Goal: Task Accomplishment & Management: Manage account settings

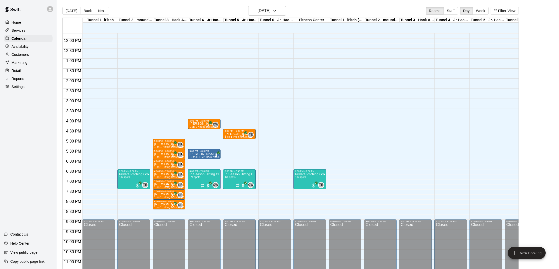
scroll to position [234, 0]
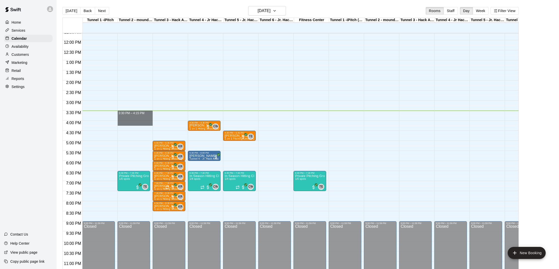
drag, startPoint x: 120, startPoint y: 112, endPoint x: 120, endPoint y: 124, distance: 11.8
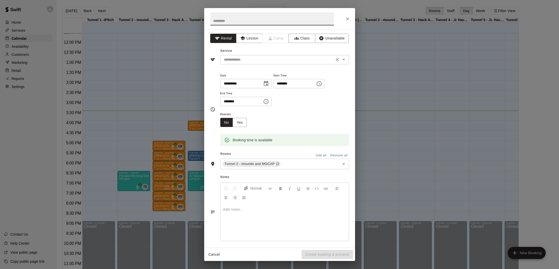
click at [239, 60] on input "text" at bounding box center [277, 60] width 111 height 6
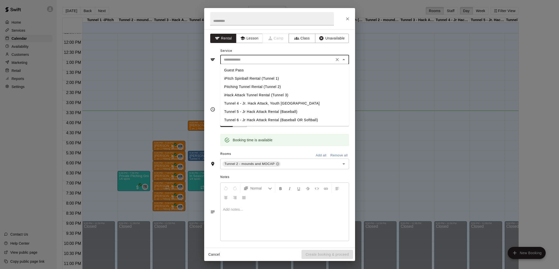
click at [237, 86] on li "Pitching Tunnel Rental (Tunnel 2)" at bounding box center [284, 87] width 129 height 8
type input "**********"
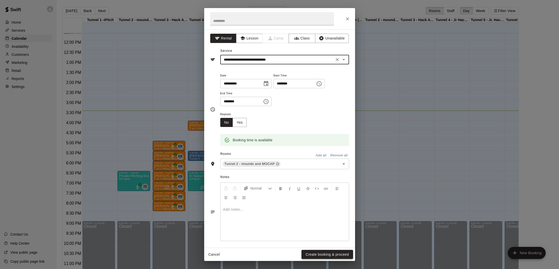
click at [324, 253] on button "Create booking & proceed" at bounding box center [326, 254] width 51 height 9
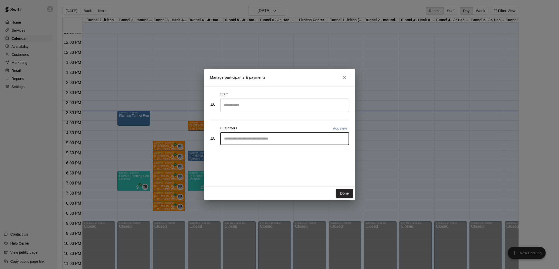
click at [255, 140] on input "Start typing to search customers..." at bounding box center [284, 138] width 124 height 5
type input "*****"
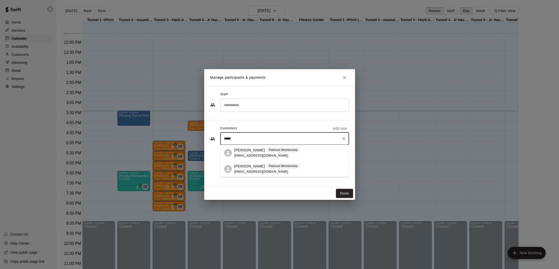
click at [250, 165] on p "[PERSON_NAME]" at bounding box center [249, 166] width 31 height 5
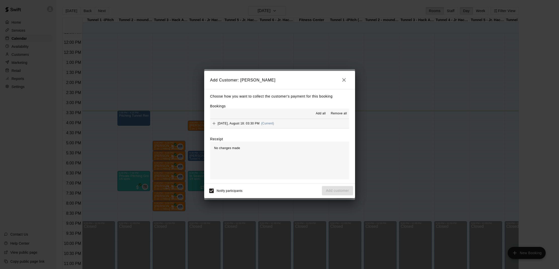
click at [230, 123] on span "Monday, August 18: 03:30 PM" at bounding box center [239, 124] width 42 height 4
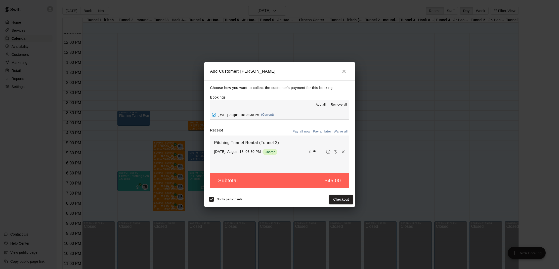
click at [341, 130] on button "Waive all" at bounding box center [340, 132] width 17 height 8
type input "*"
click at [337, 198] on button "Add customer" at bounding box center [337, 199] width 31 height 9
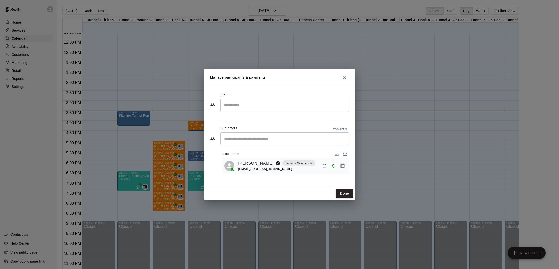
click at [323, 164] on icon "Mark attendance" at bounding box center [324, 166] width 5 height 5
click at [335, 165] on li "[PERSON_NAME] attended" at bounding box center [355, 167] width 59 height 8
click at [341, 188] on div "Done" at bounding box center [279, 193] width 151 height 13
click at [341, 190] on button "Done" at bounding box center [344, 193] width 17 height 9
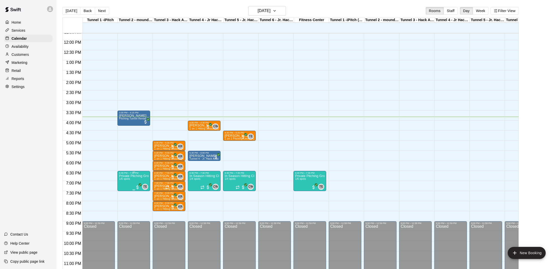
click at [124, 193] on img "edit" at bounding box center [124, 192] width 6 height 6
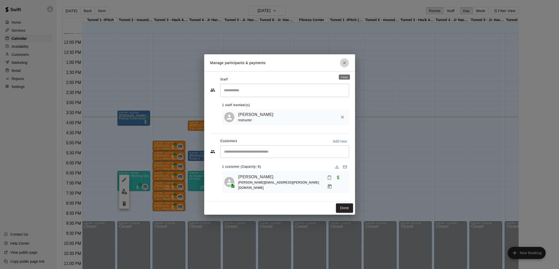
click at [342, 65] on icon "Close" at bounding box center [344, 62] width 5 height 5
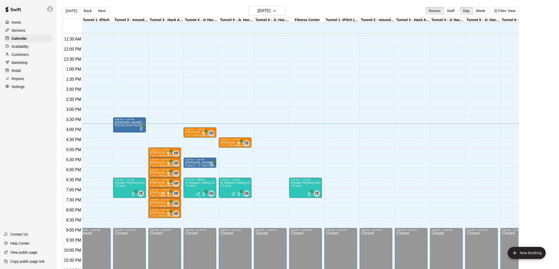
scroll to position [0, 5]
click at [199, 183] on p "In Season Hitting Clinic (Mondays and Wednesdays) 630 - 730" at bounding box center [200, 183] width 30 height 0
click at [189, 201] on img "edit" at bounding box center [190, 200] width 6 height 6
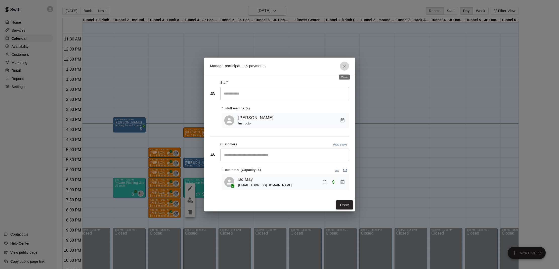
click at [342, 66] on icon "Close" at bounding box center [344, 66] width 5 height 5
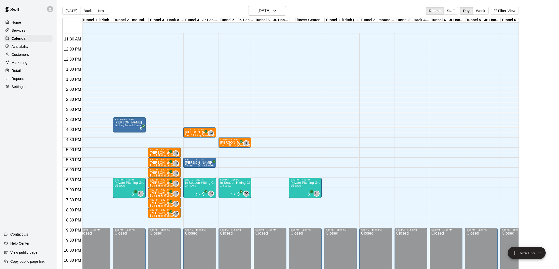
scroll to position [1, 0]
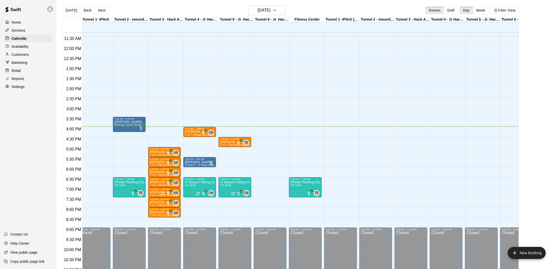
click at [192, 132] on p "[PERSON_NAME]" at bounding box center [200, 132] width 30 height 0
click at [188, 151] on img "edit" at bounding box center [190, 149] width 6 height 6
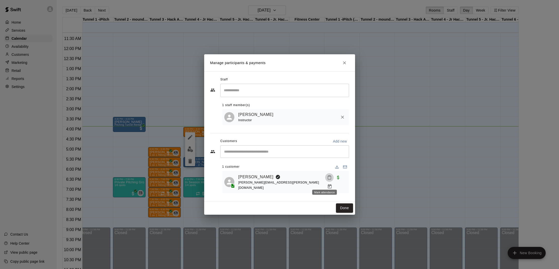
click at [327, 180] on icon "Mark attendance" at bounding box center [329, 177] width 5 height 5
click at [339, 183] on p "[PERSON_NAME] attended" at bounding box center [358, 183] width 44 height 5
click at [340, 207] on button "Done" at bounding box center [344, 207] width 17 height 9
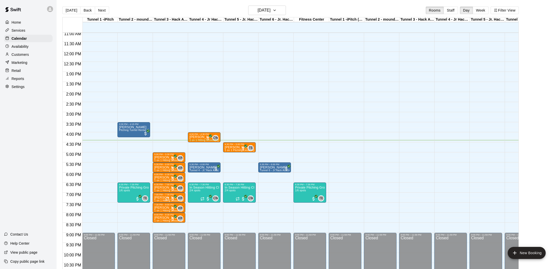
scroll to position [8, 0]
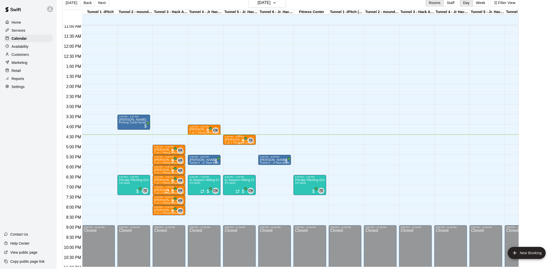
click at [229, 140] on p "[PERSON_NAME]" at bounding box center [239, 140] width 30 height 0
click at [230, 158] on img "edit" at bounding box center [230, 157] width 6 height 6
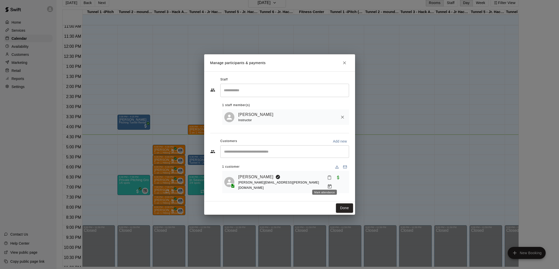
click at [327, 180] on icon "Mark attendance" at bounding box center [329, 177] width 5 height 5
click at [341, 182] on p "[PERSON_NAME] attended" at bounding box center [358, 183] width 44 height 5
click at [347, 203] on button "Done" at bounding box center [344, 207] width 17 height 9
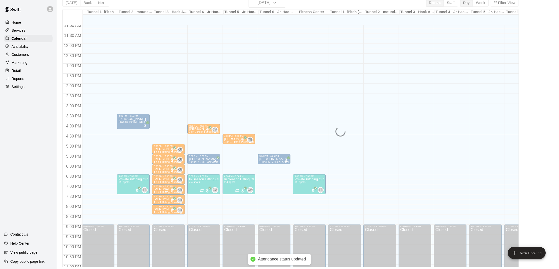
scroll to position [0, 1]
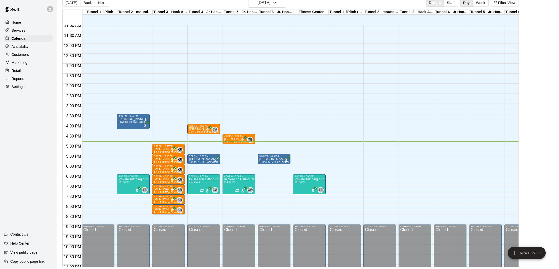
click at [160, 145] on div "5:00 PM – 5:30 PM Brayden Riley 1 on 1 Hitting Lesson (Kevin Reeves) KR 0" at bounding box center [168, 149] width 33 height 10
click at [153, 161] on button "edit" at bounding box center [157, 161] width 10 height 10
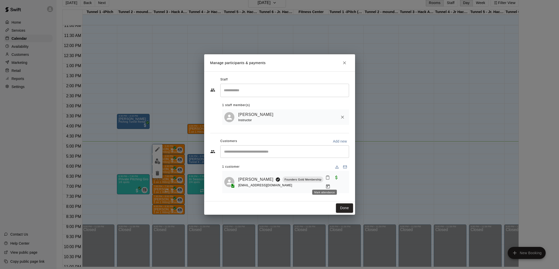
click at [325, 180] on icon "Mark attendance" at bounding box center [327, 177] width 5 height 5
click at [337, 182] on p "[PERSON_NAME] attended" at bounding box center [358, 183] width 44 height 5
click at [344, 203] on button "Done" at bounding box center [344, 207] width 17 height 9
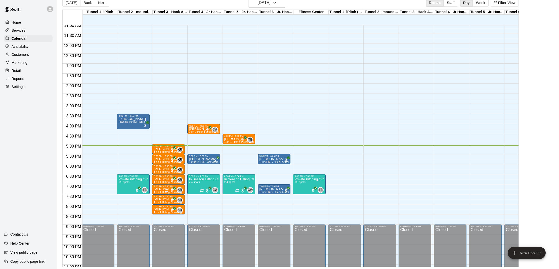
scroll to position [226, 1]
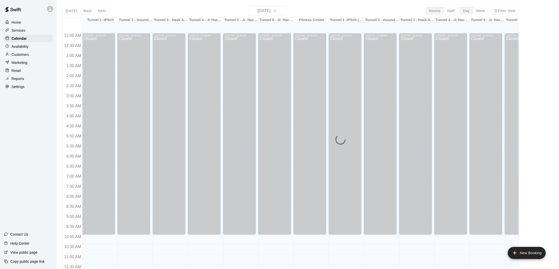
scroll to position [226, 0]
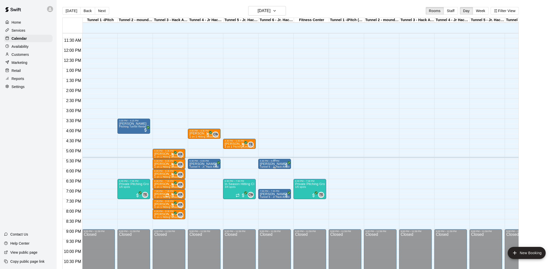
click at [268, 164] on p "[PERSON_NAME]" at bounding box center [275, 164] width 30 height 0
click at [265, 185] on button "edit" at bounding box center [265, 181] width 10 height 10
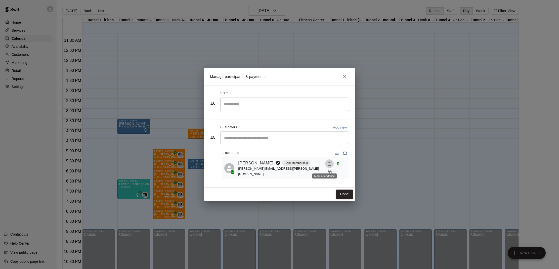
click at [328, 165] on icon "Mark attendance" at bounding box center [329, 164] width 3 height 4
click at [335, 166] on li "[PERSON_NAME] attended" at bounding box center [356, 168] width 59 height 8
click at [343, 193] on button "Done" at bounding box center [344, 193] width 17 height 9
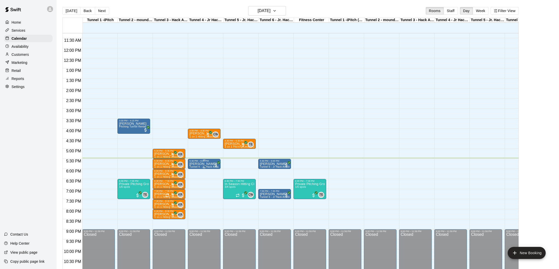
click at [195, 164] on p "[PERSON_NAME]" at bounding box center [204, 164] width 30 height 0
click at [192, 180] on img "edit" at bounding box center [195, 181] width 6 height 6
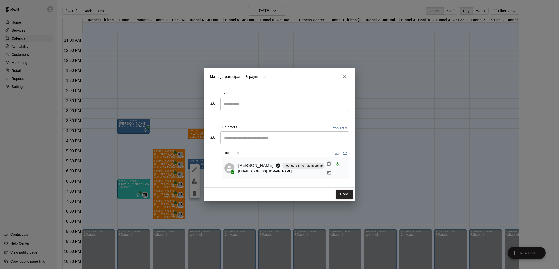
click at [324, 165] on button "Mark attendance" at bounding box center [328, 163] width 9 height 9
drag, startPoint x: 331, startPoint y: 164, endPoint x: 332, endPoint y: 168, distance: 3.6
click at [332, 164] on icon at bounding box center [330, 165] width 5 height 5
click at [343, 193] on button "Done" at bounding box center [344, 193] width 17 height 9
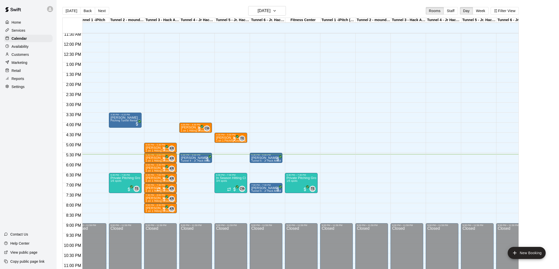
scroll to position [0, 0]
click at [157, 158] on p "[PERSON_NAME]" at bounding box center [160, 158] width 30 height 0
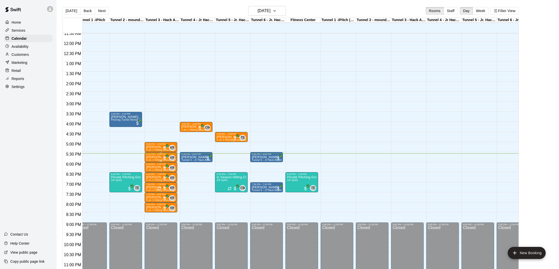
scroll to position [0, 8]
click at [152, 173] on img "edit" at bounding box center [152, 175] width 6 height 6
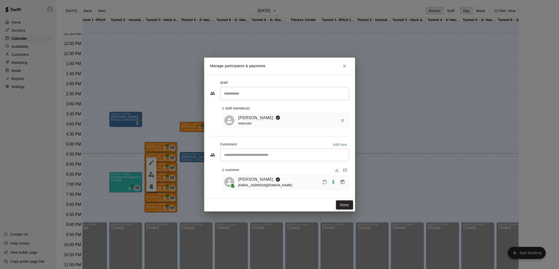
click at [327, 179] on button "Mark attendance" at bounding box center [324, 182] width 9 height 9
click at [335, 181] on p "[PERSON_NAME] attended" at bounding box center [356, 181] width 44 height 5
click at [343, 201] on button "Done" at bounding box center [344, 204] width 17 height 9
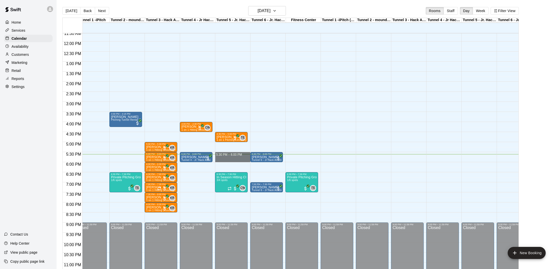
drag, startPoint x: 217, startPoint y: 155, endPoint x: 219, endPoint y: 160, distance: 5.4
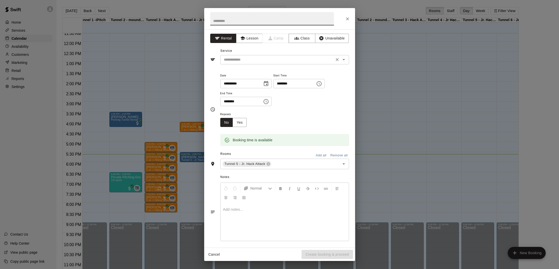
click at [241, 59] on input "text" at bounding box center [277, 60] width 111 height 6
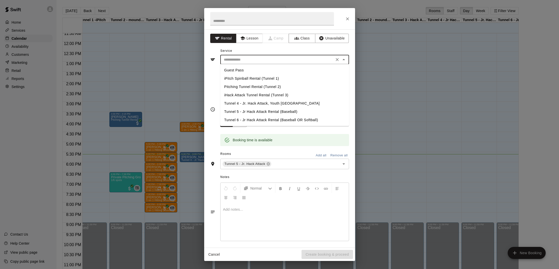
click at [242, 110] on li "Tunnel 5 - Jr Hack Attack Rental (Baseball)" at bounding box center [284, 112] width 129 height 8
type input "**********"
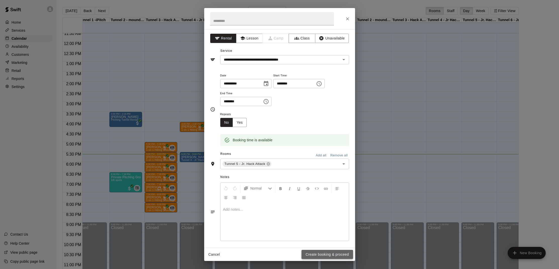
click at [320, 252] on button "Create booking & proceed" at bounding box center [326, 254] width 51 height 9
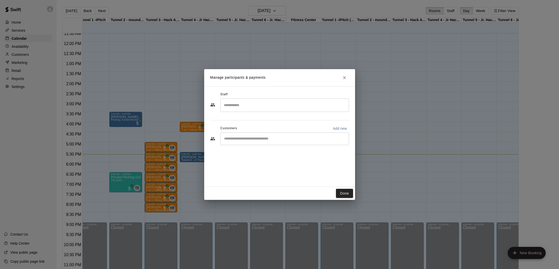
click at [280, 140] on input "Start typing to search customers..." at bounding box center [284, 138] width 124 height 5
type input "***"
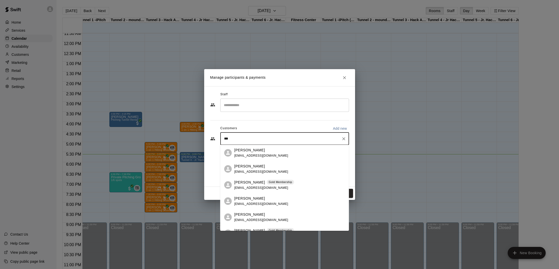
click at [269, 183] on p "Gold Membership" at bounding box center [279, 182] width 23 height 4
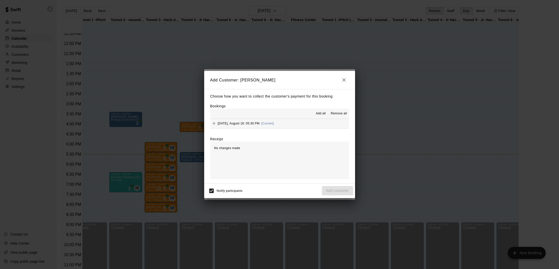
click at [252, 124] on span "[DATE], August 18: 05:30 PM" at bounding box center [239, 124] width 42 height 4
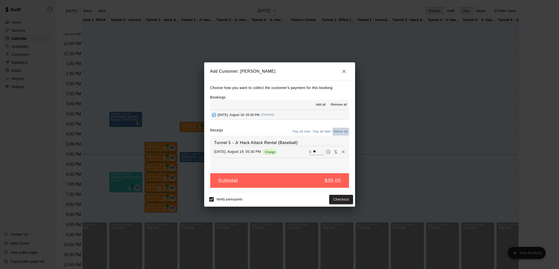
click at [341, 132] on button "Waive all" at bounding box center [340, 132] width 17 height 8
type input "*"
click at [345, 198] on button "Add customer" at bounding box center [337, 199] width 31 height 9
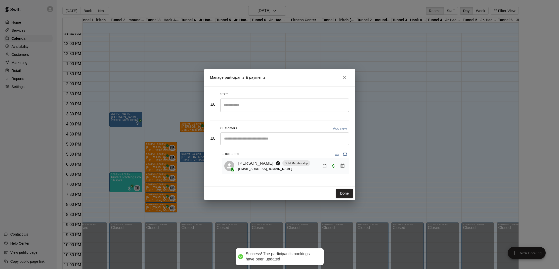
click at [326, 166] on icon "Mark attendance" at bounding box center [324, 166] width 3 height 4
drag, startPoint x: 340, startPoint y: 168, endPoint x: 340, endPoint y: 182, distance: 13.8
click at [340, 169] on p "[PERSON_NAME] attended" at bounding box center [359, 168] width 44 height 5
click at [341, 191] on button "Done" at bounding box center [344, 193] width 17 height 9
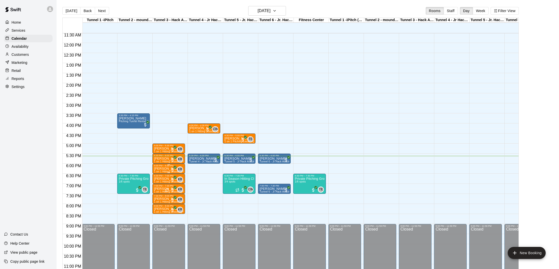
scroll to position [232, 0]
drag, startPoint x: 190, startPoint y: 165, endPoint x: 190, endPoint y: 182, distance: 16.8
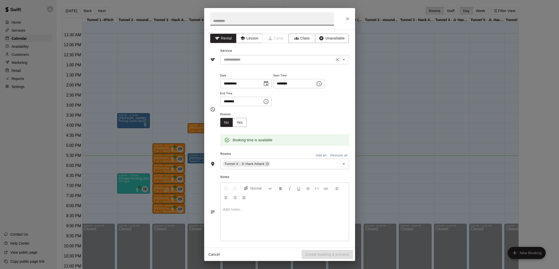
click at [244, 62] on input "text" at bounding box center [277, 60] width 111 height 6
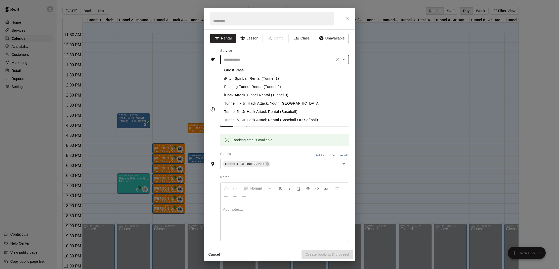
click at [248, 104] on li "Tunnel 4 - Jr. Hack Attack, Youth [GEOGRAPHIC_DATA]" at bounding box center [284, 103] width 129 height 8
type input "**********"
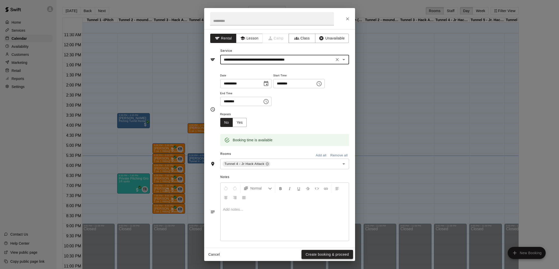
click at [316, 253] on button "Create booking & proceed" at bounding box center [326, 254] width 51 height 9
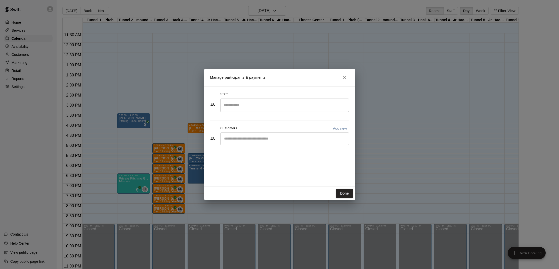
click at [262, 142] on div "​" at bounding box center [284, 138] width 129 height 13
type input "*****"
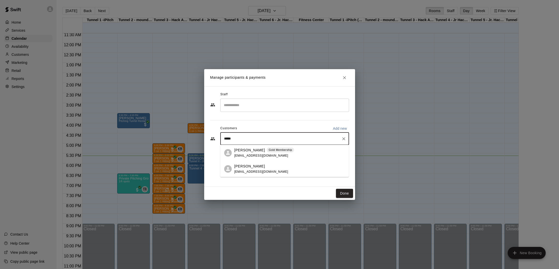
click at [255, 153] on div "[PERSON_NAME] Gold Membership [EMAIL_ADDRESS][DOMAIN_NAME]" at bounding box center [264, 152] width 60 height 11
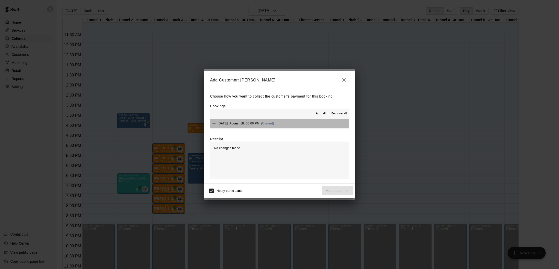
drag, startPoint x: 254, startPoint y: 123, endPoint x: 259, endPoint y: 121, distance: 5.6
click at [257, 122] on span "[DATE], August 18: 06:00 PM" at bounding box center [239, 124] width 42 height 4
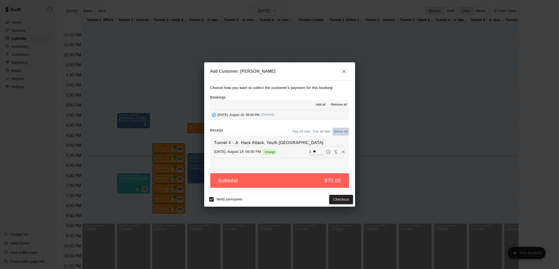
click at [338, 130] on button "Waive all" at bounding box center [340, 132] width 17 height 8
type input "*"
click at [334, 199] on button "Add customer" at bounding box center [337, 199] width 31 height 9
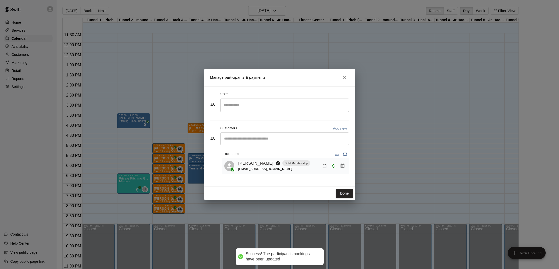
click at [325, 166] on icon "Mark attendance" at bounding box center [324, 166] width 5 height 5
click at [337, 168] on p "[PERSON_NAME] attended" at bounding box center [358, 167] width 44 height 5
click at [342, 191] on button "Done" at bounding box center [344, 193] width 17 height 9
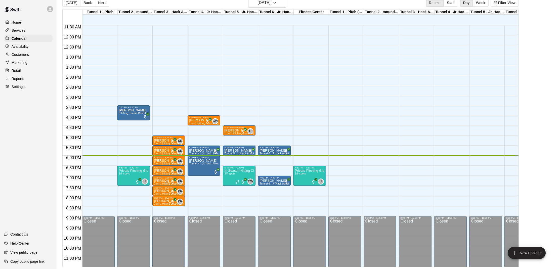
scroll to position [225, 0]
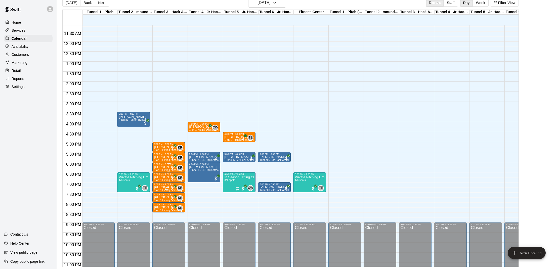
click at [159, 167] on p "[PERSON_NAME]" at bounding box center [169, 167] width 30 height 0
click at [157, 183] on img "edit" at bounding box center [159, 185] width 6 height 6
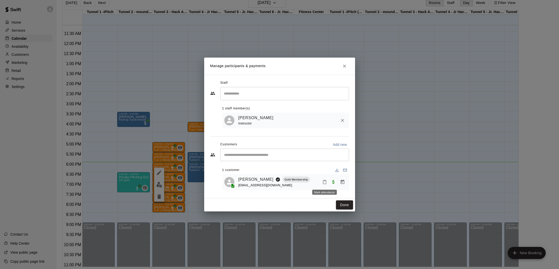
click at [325, 179] on button "Mark attendance" at bounding box center [324, 182] width 9 height 9
click at [345, 182] on p "[PERSON_NAME] attended" at bounding box center [356, 181] width 44 height 5
click at [344, 207] on button "Done" at bounding box center [344, 204] width 17 height 9
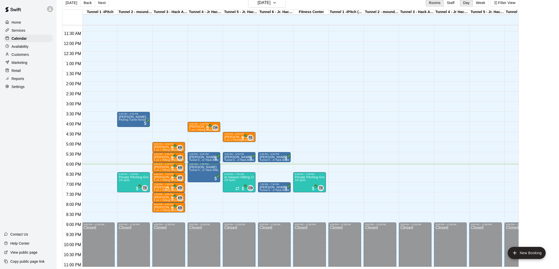
scroll to position [4, 0]
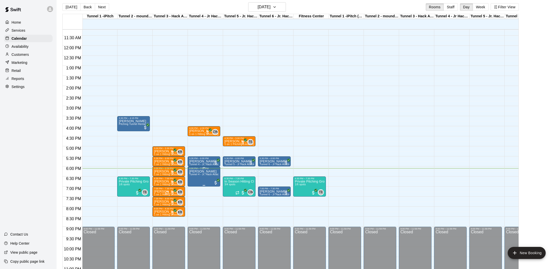
click at [194, 188] on img "edit" at bounding box center [194, 187] width 6 height 6
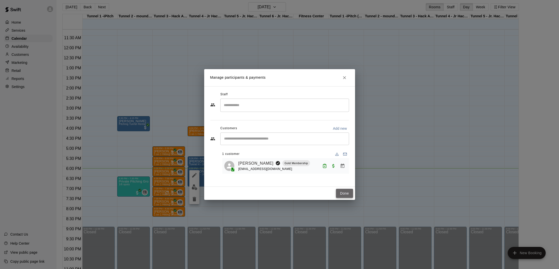
click at [340, 192] on button "Done" at bounding box center [344, 193] width 17 height 9
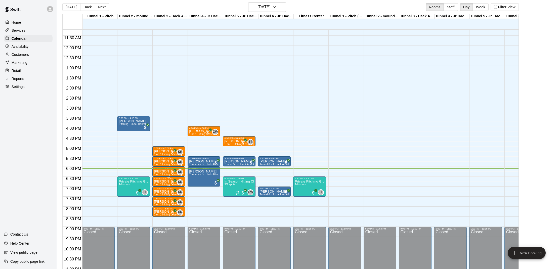
click at [162, 181] on p "[PERSON_NAME]" at bounding box center [169, 181] width 30 height 0
click at [159, 199] on img "edit" at bounding box center [159, 199] width 6 height 6
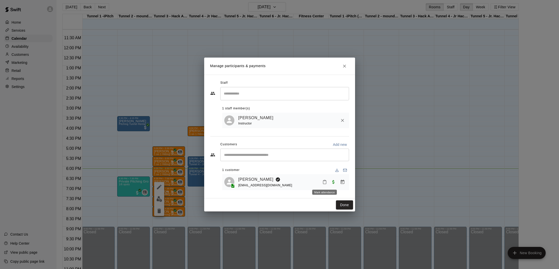
click at [326, 180] on icon "Mark attendance" at bounding box center [324, 182] width 3 height 4
click at [334, 182] on icon at bounding box center [333, 184] width 5 height 5
click at [339, 205] on button "Done" at bounding box center [344, 204] width 17 height 9
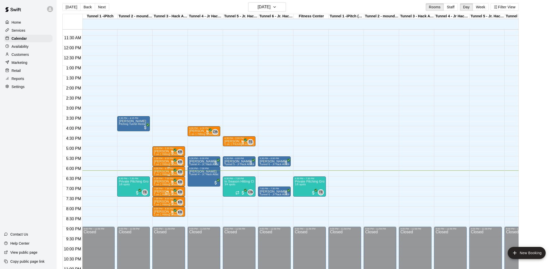
click at [157, 171] on p "[PERSON_NAME]" at bounding box center [169, 171] width 30 height 0
click at [160, 189] on img "edit" at bounding box center [159, 189] width 6 height 6
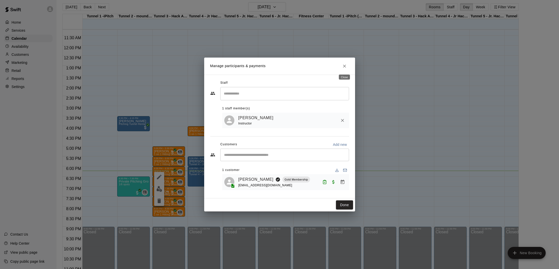
click at [342, 66] on icon "Close" at bounding box center [344, 66] width 5 height 5
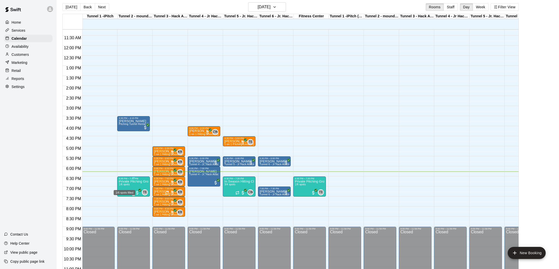
click at [127, 185] on span "1/6 spots" at bounding box center [124, 184] width 11 height 3
click at [125, 196] on button "edit" at bounding box center [124, 200] width 10 height 10
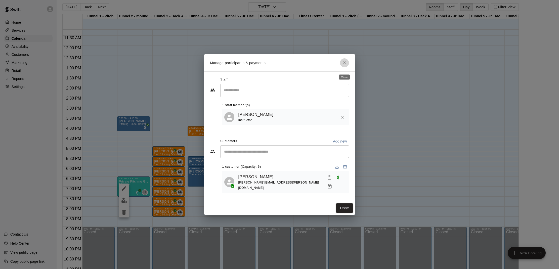
click at [341, 67] on button "Close" at bounding box center [344, 62] width 9 height 9
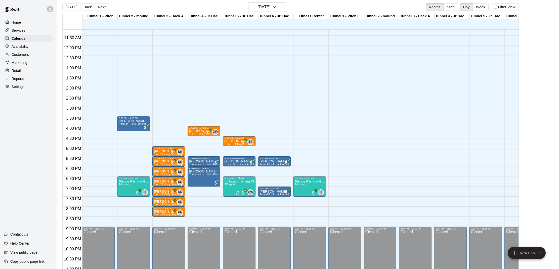
click at [233, 181] on p "In Season Hitting Clinic (Mondays and Wednesdays) 630 - 730" at bounding box center [239, 181] width 30 height 0
click at [228, 200] on img "edit" at bounding box center [230, 199] width 6 height 6
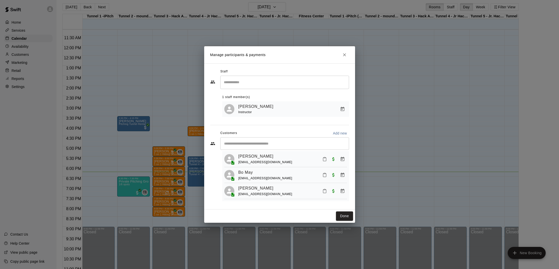
scroll to position [11, 0]
click at [344, 55] on icon "Close" at bounding box center [344, 54] width 3 height 3
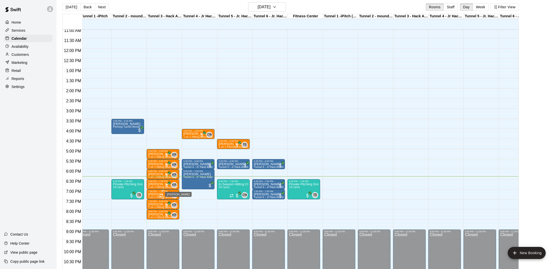
scroll to position [209, 6]
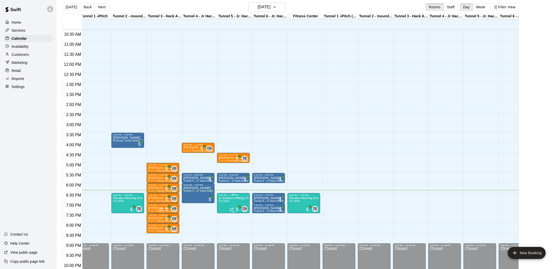
click at [224, 201] on span "3/4 spots" at bounding box center [223, 201] width 11 height 3
click at [219, 217] on button "edit" at bounding box center [224, 217] width 10 height 10
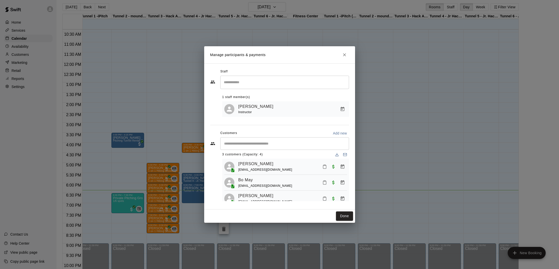
scroll to position [6, 0]
click at [323, 181] on icon "Mark attendance" at bounding box center [324, 181] width 5 height 5
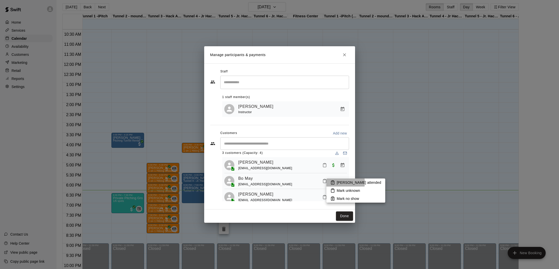
click at [342, 182] on p "[PERSON_NAME] attended" at bounding box center [358, 182] width 44 height 5
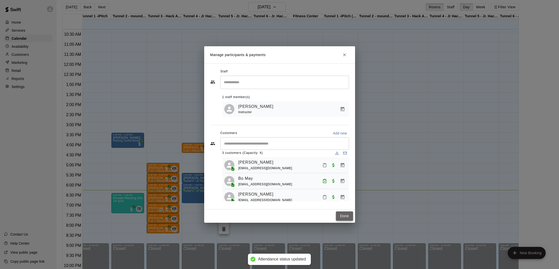
click at [347, 213] on button "Done" at bounding box center [344, 215] width 17 height 9
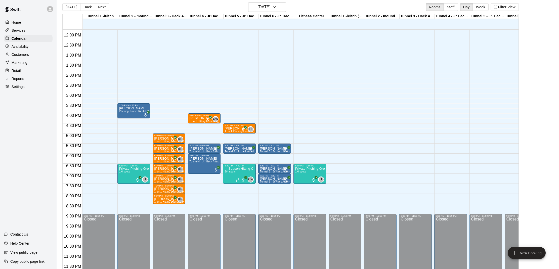
scroll to position [238, 0]
click at [233, 169] on p "In Season Hitting Clinic (Mondays and Wednesdays) 630 - 730" at bounding box center [239, 169] width 30 height 0
click at [229, 185] on img "edit" at bounding box center [230, 186] width 6 height 6
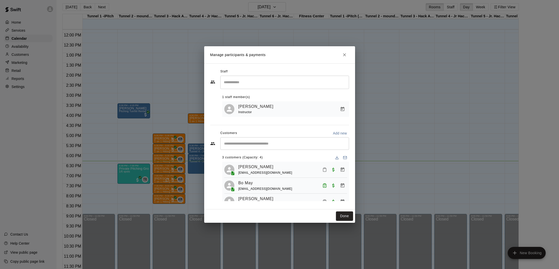
scroll to position [0, 0]
click at [344, 53] on icon "Close" at bounding box center [344, 54] width 5 height 5
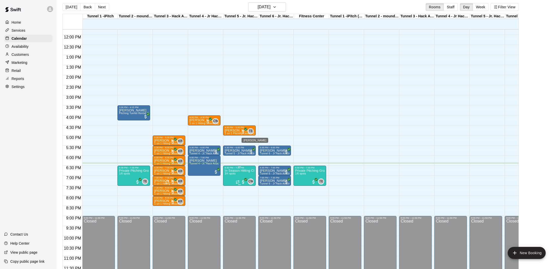
scroll to position [235, 0]
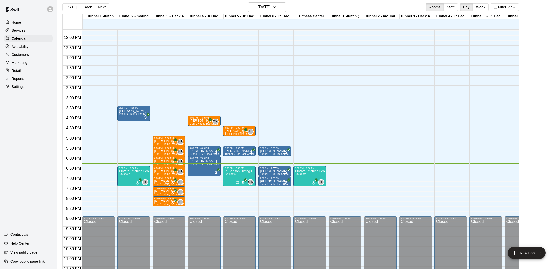
click at [269, 171] on p "[PERSON_NAME]" at bounding box center [275, 171] width 30 height 0
click at [264, 189] on img "edit" at bounding box center [265, 189] width 6 height 6
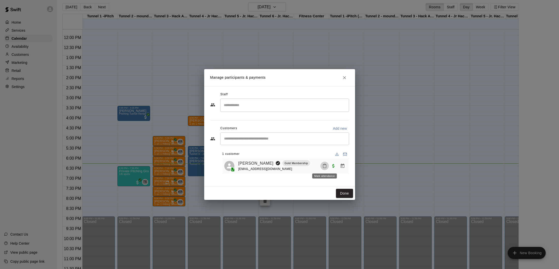
click at [323, 164] on icon "Mark attendance" at bounding box center [324, 166] width 5 height 5
drag, startPoint x: 335, startPoint y: 166, endPoint x: 335, endPoint y: 171, distance: 5.3
click at [335, 166] on li "[PERSON_NAME] attended" at bounding box center [355, 167] width 59 height 8
click at [340, 195] on button "Done" at bounding box center [344, 193] width 17 height 9
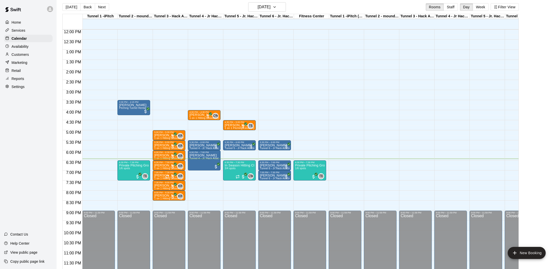
scroll to position [241, 0]
click at [231, 177] on button "edit" at bounding box center [230, 181] width 10 height 10
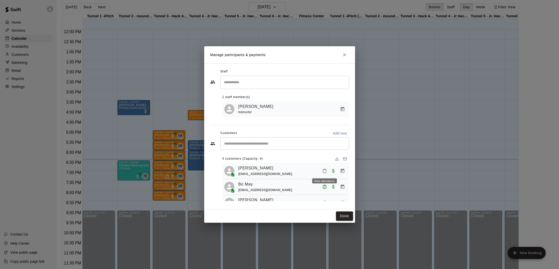
click at [326, 171] on icon "Mark attendance" at bounding box center [324, 171] width 5 height 5
click at [334, 171] on icon at bounding box center [332, 172] width 5 height 5
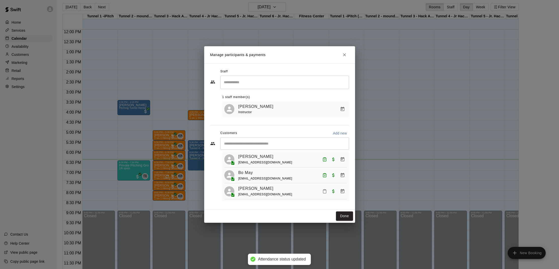
scroll to position [11, 0]
click at [324, 188] on button "Mark attendance" at bounding box center [324, 191] width 9 height 9
click at [333, 190] on li "[PERSON_NAME] attended" at bounding box center [353, 191] width 59 height 8
click at [344, 214] on button "Done" at bounding box center [344, 215] width 17 height 9
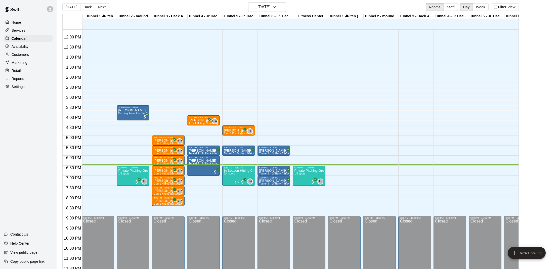
scroll to position [0, 1]
click at [132, 171] on p "Private Pitching Group" at bounding box center [133, 171] width 30 height 0
click at [126, 187] on img "edit" at bounding box center [123, 188] width 6 height 6
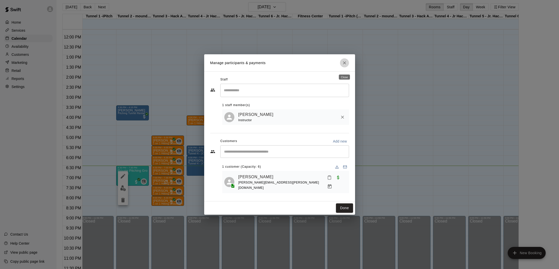
click at [343, 64] on icon "Close" at bounding box center [344, 62] width 3 height 3
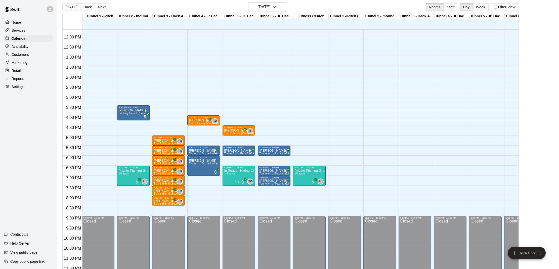
scroll to position [0, 0]
click at [247, 171] on p "In Season Hitting Clinic (Mondays and Wednesdays) 630 - 730" at bounding box center [239, 171] width 30 height 0
click at [231, 185] on button "edit" at bounding box center [230, 188] width 10 height 10
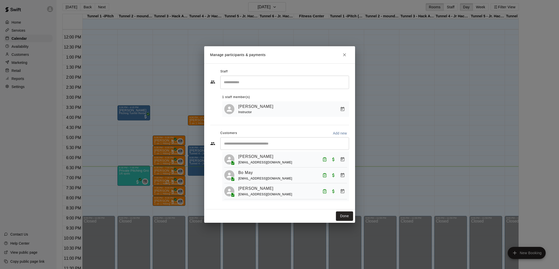
scroll to position [11, 0]
click at [344, 54] on icon "Close" at bounding box center [344, 54] width 5 height 5
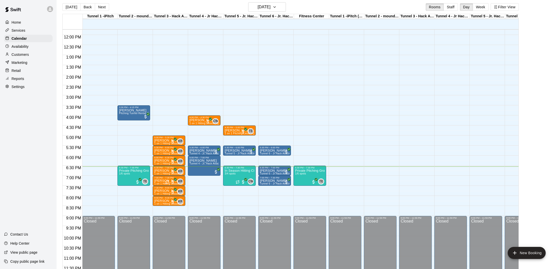
click at [21, 20] on div "Home" at bounding box center [28, 23] width 48 height 8
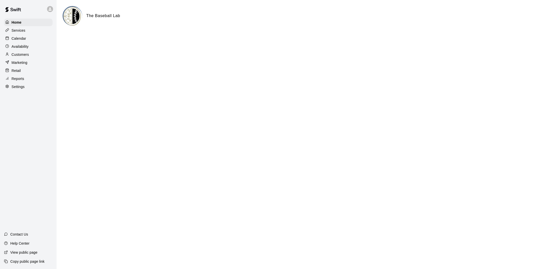
click at [21, 37] on p "Calendar" at bounding box center [19, 38] width 15 height 5
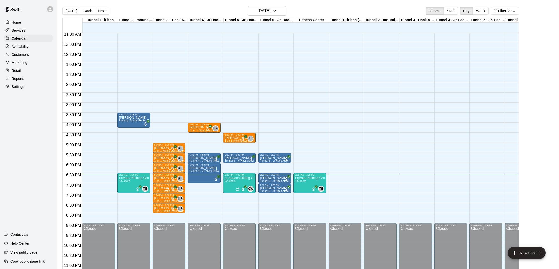
scroll to position [232, 0]
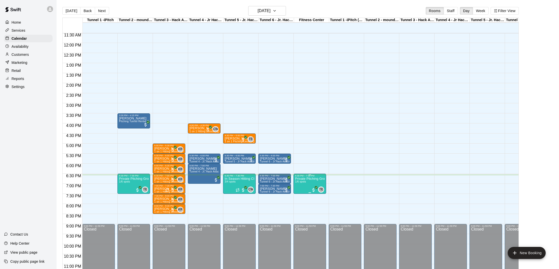
click at [302, 196] on img "edit" at bounding box center [300, 194] width 6 height 6
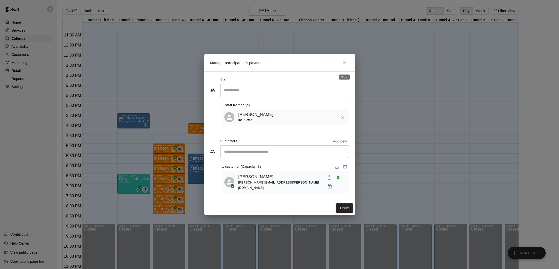
click at [342, 65] on icon "Close" at bounding box center [344, 62] width 5 height 5
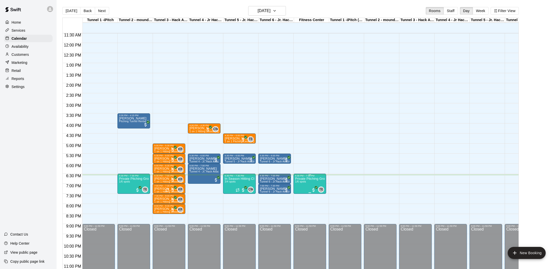
click at [298, 176] on div "6:30 PM – 7:30 PM" at bounding box center [310, 175] width 30 height 3
click at [298, 189] on img "edit" at bounding box center [300, 192] width 6 height 6
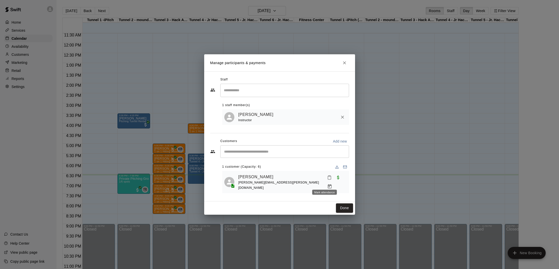
click at [328, 179] on icon "Mark attendance" at bounding box center [329, 178] width 3 height 4
click at [342, 185] on p "[PERSON_NAME] attended" at bounding box center [359, 184] width 44 height 5
click at [346, 204] on button "Done" at bounding box center [344, 207] width 17 height 9
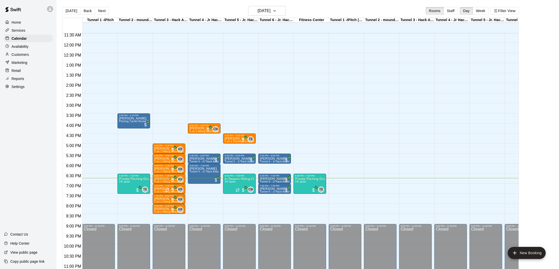
scroll to position [239, 0]
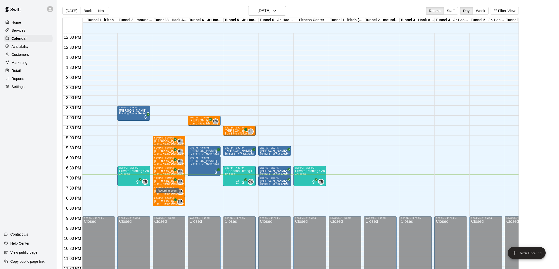
click at [166, 182] on icon "Recurring event" at bounding box center [167, 182] width 4 height 4
click at [167, 194] on button "edit" at bounding box center [170, 197] width 10 height 10
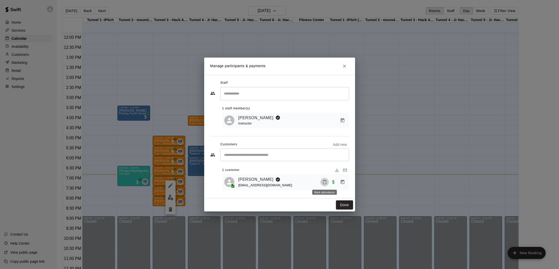
click at [327, 182] on button "Mark attendance" at bounding box center [324, 182] width 9 height 9
click at [334, 182] on li "[PERSON_NAME] attended" at bounding box center [353, 182] width 59 height 8
click at [342, 202] on button "Done" at bounding box center [344, 204] width 17 height 9
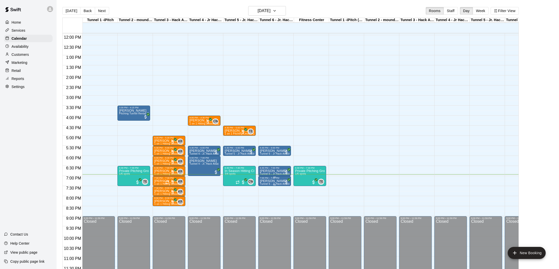
click at [276, 181] on p "[PERSON_NAME]" at bounding box center [275, 181] width 30 height 0
click at [283, 190] on div at bounding box center [279, 134] width 559 height 269
click at [267, 199] on img "edit" at bounding box center [265, 197] width 6 height 6
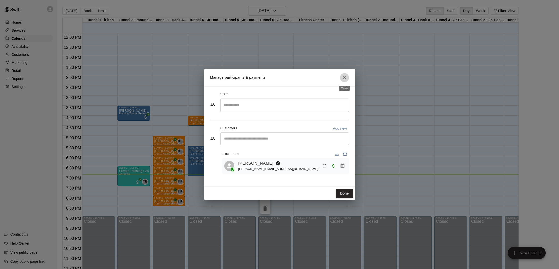
click at [347, 79] on button "Close" at bounding box center [344, 77] width 9 height 9
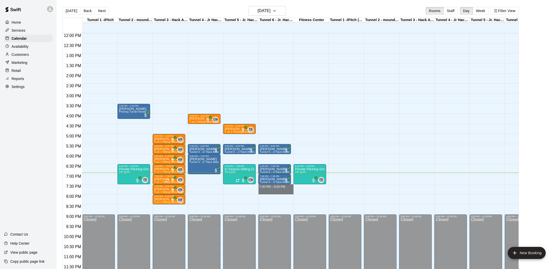
drag, startPoint x: 260, startPoint y: 188, endPoint x: 269, endPoint y: 191, distance: 9.8
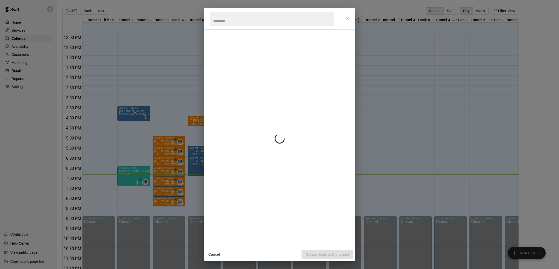
scroll to position [239, 0]
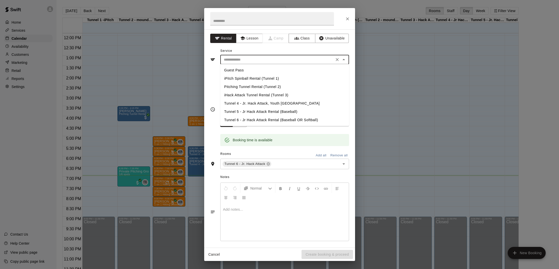
click at [248, 60] on input "text" at bounding box center [277, 60] width 111 height 6
drag, startPoint x: 250, startPoint y: 119, endPoint x: 255, endPoint y: 122, distance: 6.4
click at [250, 119] on li "Tunnel 6 - Jr Hack Attack Rental (Baseball OR Softball)" at bounding box center [284, 120] width 129 height 8
type input "**********"
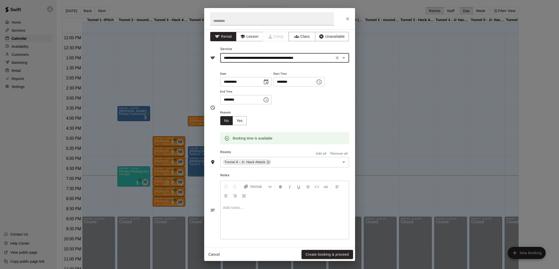
scroll to position [2, 0]
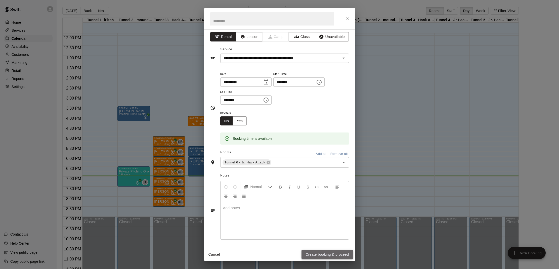
click at [327, 256] on button "Create booking & proceed" at bounding box center [326, 254] width 51 height 9
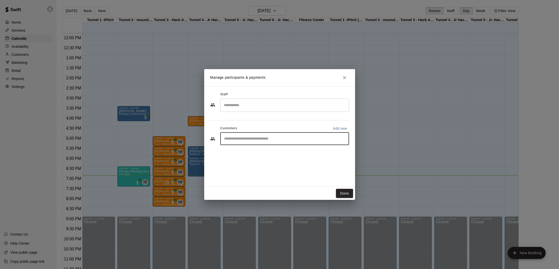
click at [277, 141] on input "Start typing to search customers..." at bounding box center [284, 138] width 124 height 5
click at [345, 76] on icon "Close" at bounding box center [344, 77] width 5 height 5
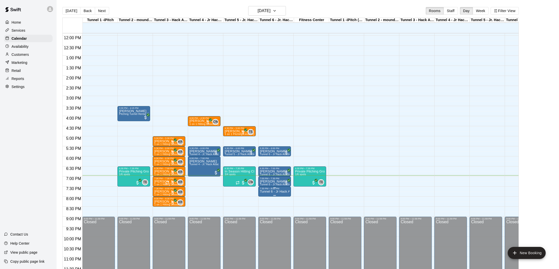
click at [276, 189] on div "7:30 PM – 8:00 PM" at bounding box center [275, 188] width 30 height 3
click at [266, 214] on icon "delete" at bounding box center [265, 216] width 4 height 5
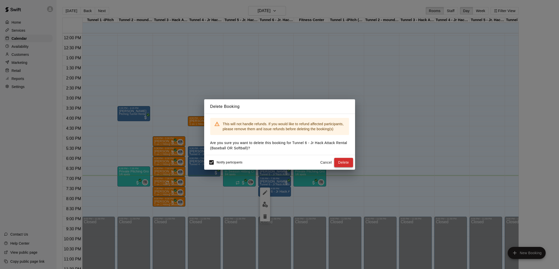
click at [339, 163] on button "Delete" at bounding box center [343, 162] width 19 height 9
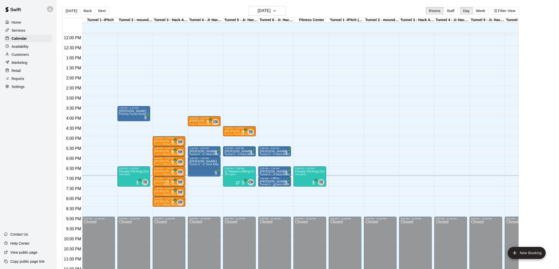
click at [266, 196] on img "edit" at bounding box center [265, 197] width 6 height 6
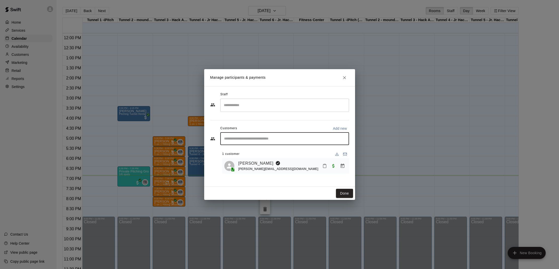
click at [304, 140] on input "Start typing to search customers..." at bounding box center [284, 138] width 124 height 5
type input "**********"
click at [240, 139] on input "**********" at bounding box center [280, 138] width 117 height 5
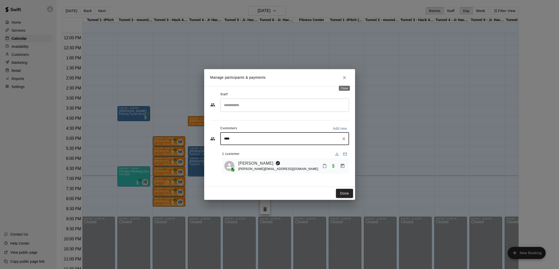
type input "****"
click at [346, 76] on icon "Close" at bounding box center [344, 77] width 5 height 5
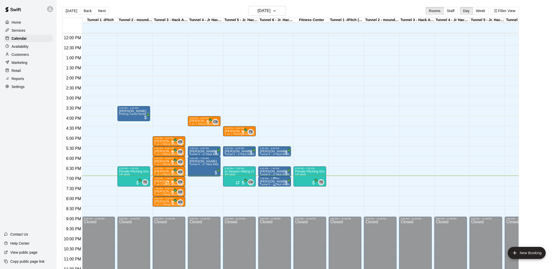
scroll to position [239, 0]
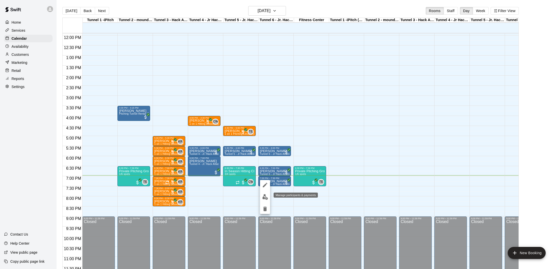
click at [266, 196] on img "edit" at bounding box center [265, 197] width 6 height 6
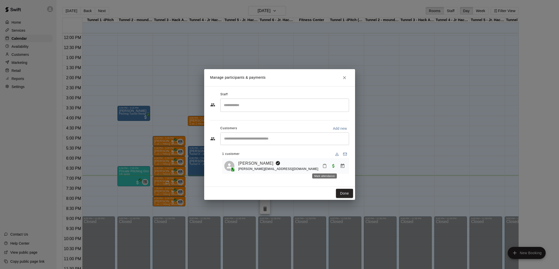
click at [326, 166] on icon "Mark attendance" at bounding box center [324, 166] width 3 height 4
click at [343, 169] on p "[PERSON_NAME] attended" at bounding box center [359, 168] width 44 height 5
click at [342, 192] on button "Done" at bounding box center [344, 193] width 17 height 9
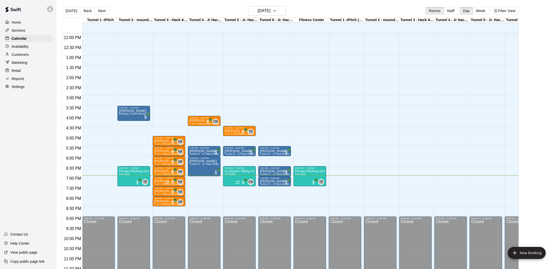
click at [38, 54] on div "Customers" at bounding box center [28, 55] width 48 height 8
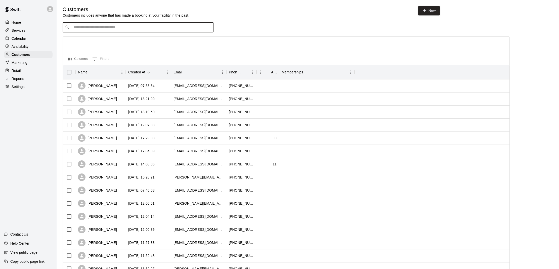
click at [145, 26] on input "Search customers by name or email" at bounding box center [141, 27] width 139 height 5
type input "*"
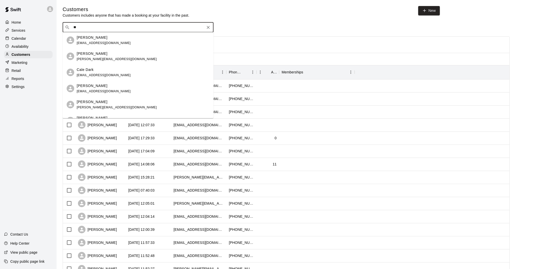
type input "*"
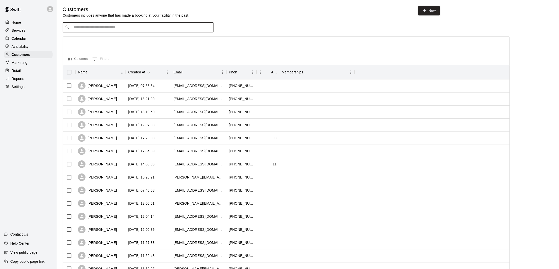
click at [244, 36] on div "​ ​ Columns 0 Filters Name Created At Email Phone Number Age Memberships [PERSO…" at bounding box center [286, 220] width 447 height 397
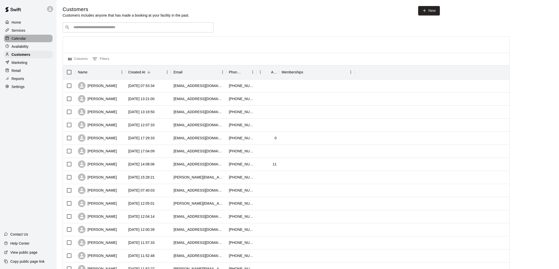
click at [36, 38] on div "Calendar" at bounding box center [28, 39] width 48 height 8
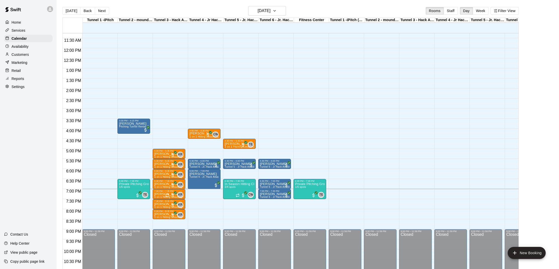
scroll to position [226, 0]
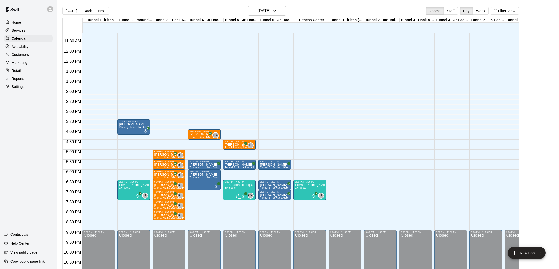
click at [302, 233] on div at bounding box center [279, 134] width 559 height 269
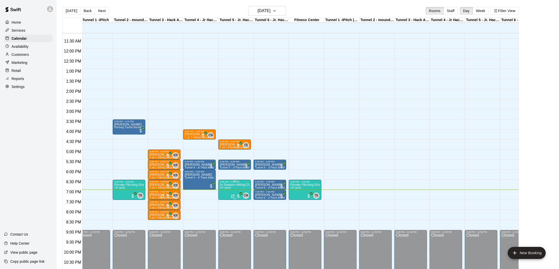
scroll to position [0, 5]
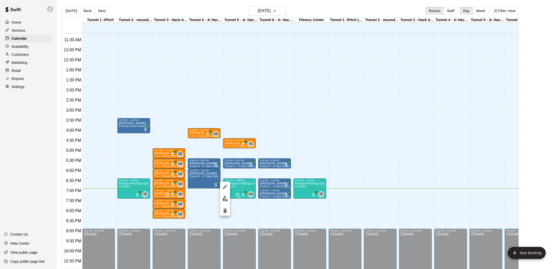
scroll to position [227, 0]
click at [245, 205] on div at bounding box center [279, 134] width 559 height 269
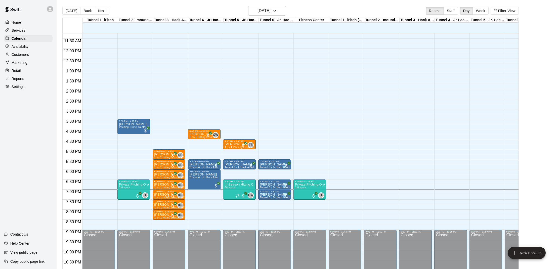
scroll to position [0, 0]
click at [23, 28] on p "Services" at bounding box center [19, 30] width 14 height 5
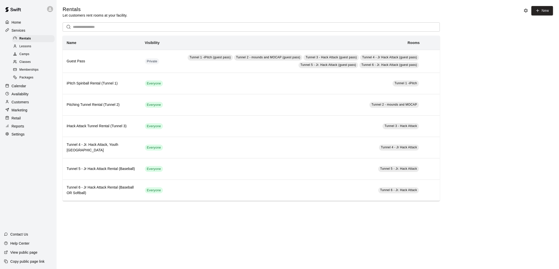
click at [26, 110] on p "Marketing" at bounding box center [20, 110] width 16 height 5
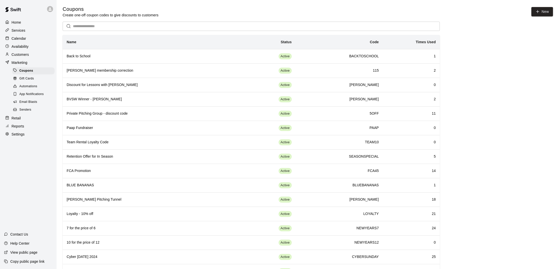
scroll to position [1, 0]
click at [19, 35] on div "Calendar" at bounding box center [28, 39] width 48 height 8
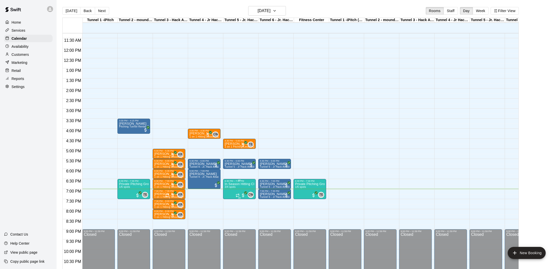
scroll to position [0, 0]
click at [282, 192] on div "7:00 PM – 7:30 PM" at bounding box center [274, 191] width 30 height 3
click at [265, 209] on img "edit" at bounding box center [265, 207] width 6 height 6
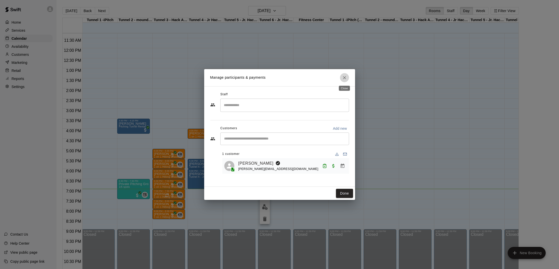
click at [348, 77] on button "Close" at bounding box center [344, 77] width 9 height 9
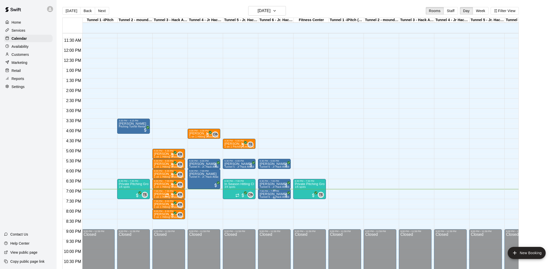
click at [263, 208] on img "edit" at bounding box center [265, 210] width 6 height 6
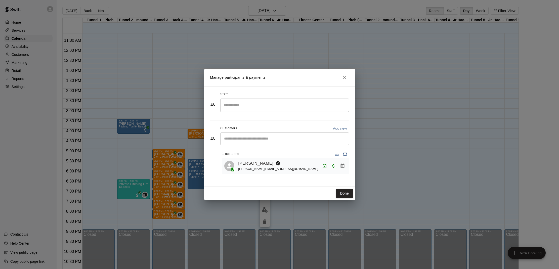
click at [257, 141] on input "Start typing to search customers..." at bounding box center [284, 138] width 124 height 5
type input "*"
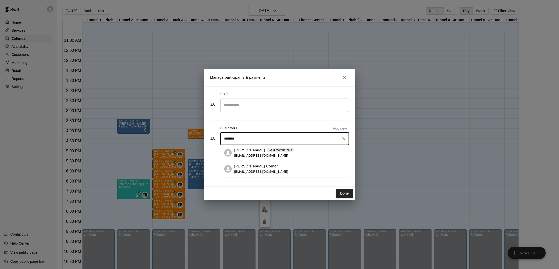
type input "******"
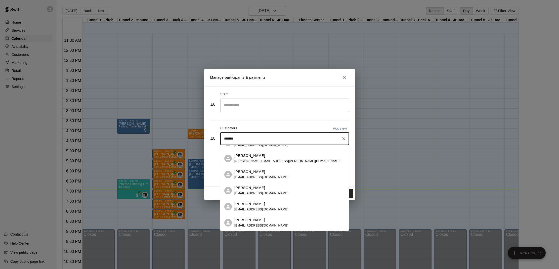
scroll to position [123, 0]
click at [342, 139] on icon "Clear" at bounding box center [343, 138] width 5 height 5
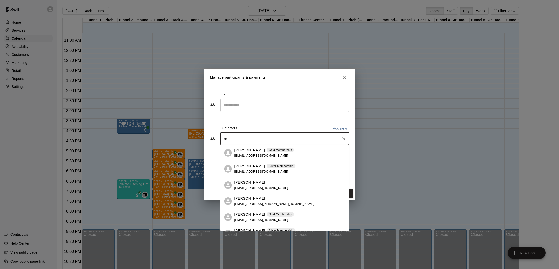
type input "*"
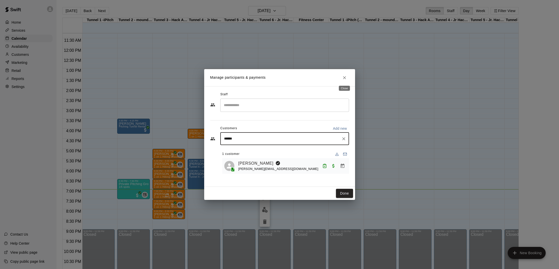
type input "******"
click at [345, 79] on icon "Close" at bounding box center [344, 77] width 3 height 3
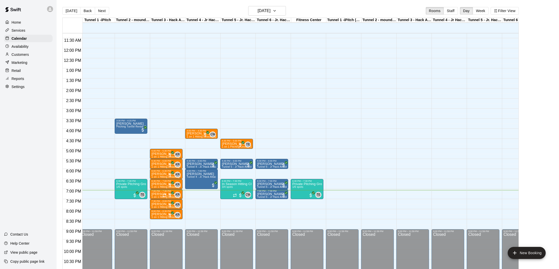
scroll to position [0, 3]
click at [276, 192] on div "7:00 PM – 7:30 PM" at bounding box center [272, 191] width 30 height 3
click at [265, 206] on button "edit" at bounding box center [262, 207] width 10 height 10
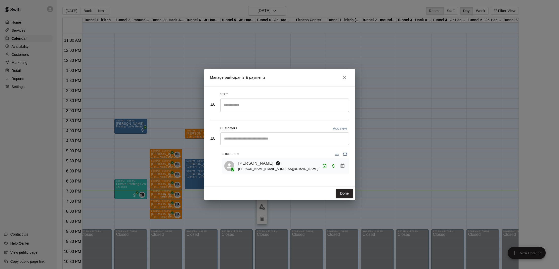
click at [279, 142] on div "​" at bounding box center [284, 138] width 129 height 13
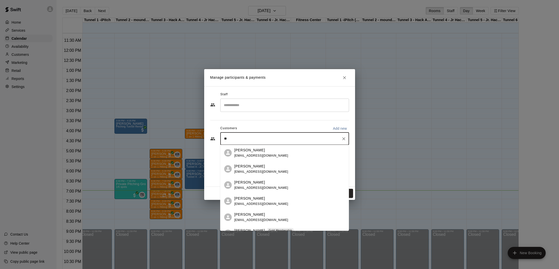
type input "*"
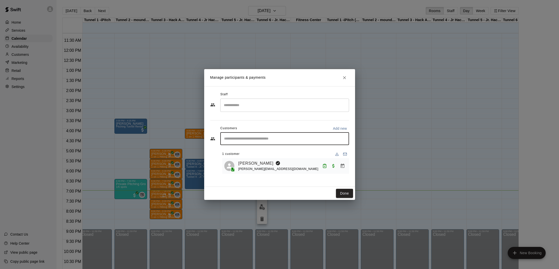
click at [305, 176] on div "Staff ​ Customers Add new ​ 1 customer [PERSON_NAME] [PERSON_NAME][EMAIL_ADDRES…" at bounding box center [279, 133] width 139 height 87
click at [345, 80] on button "Close" at bounding box center [344, 77] width 9 height 9
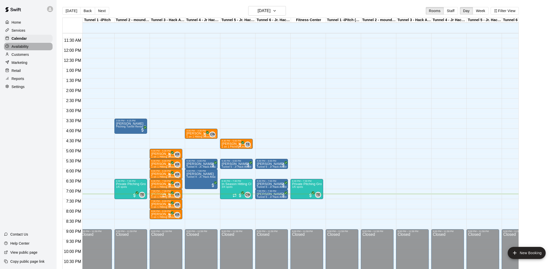
click at [20, 50] on div "Availability" at bounding box center [28, 47] width 48 height 8
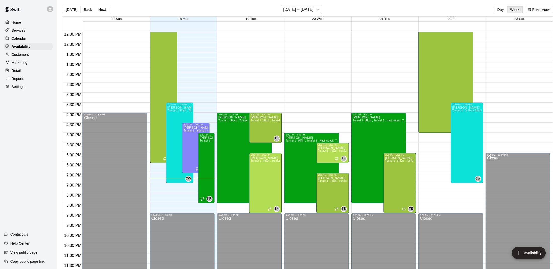
scroll to position [1, 0]
click at [42, 42] on div "Calendar" at bounding box center [28, 39] width 48 height 8
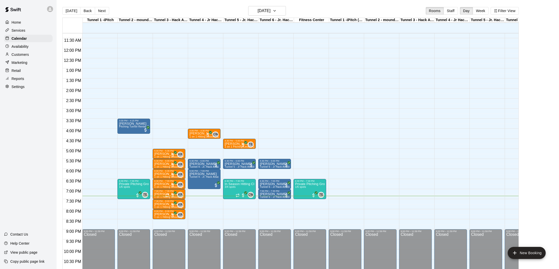
scroll to position [0, 0]
click at [163, 204] on p "[PERSON_NAME]" at bounding box center [169, 204] width 30 height 0
click at [158, 219] on img "edit" at bounding box center [159, 222] width 6 height 6
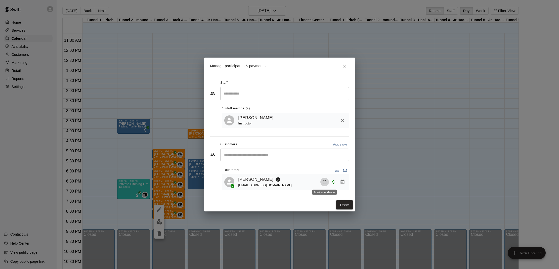
click at [323, 180] on icon "Mark attendance" at bounding box center [324, 182] width 5 height 5
click at [330, 183] on icon at bounding box center [332, 183] width 5 height 5
click at [345, 201] on button "Done" at bounding box center [344, 204] width 17 height 9
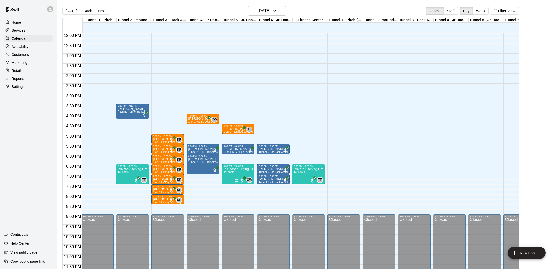
scroll to position [0, 2]
click at [175, 201] on div "KR 0" at bounding box center [175, 200] width 13 height 6
click at [169, 211] on div at bounding box center [174, 214] width 10 height 34
click at [178, 212] on button "edit" at bounding box center [174, 214] width 10 height 10
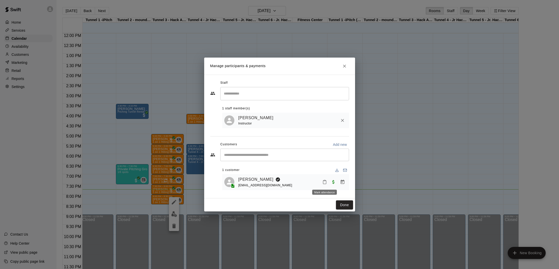
click at [325, 183] on icon "Mark attendance" at bounding box center [324, 182] width 5 height 5
click at [337, 183] on p "[PERSON_NAME] attended" at bounding box center [358, 183] width 44 height 5
click at [349, 205] on button "Done" at bounding box center [344, 204] width 17 height 9
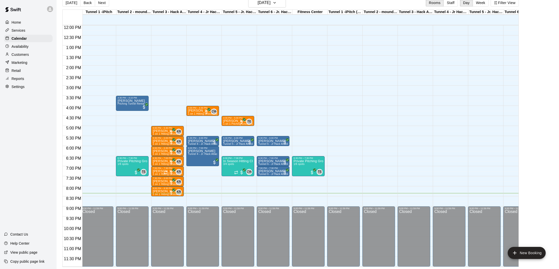
scroll to position [8, 0]
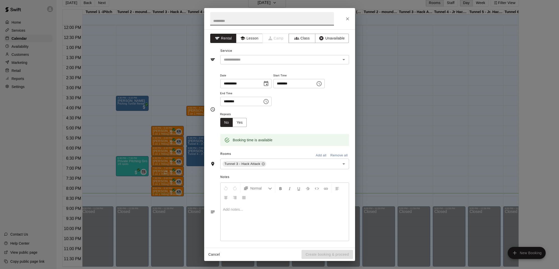
click at [212, 252] on button "Cancel" at bounding box center [214, 254] width 16 height 9
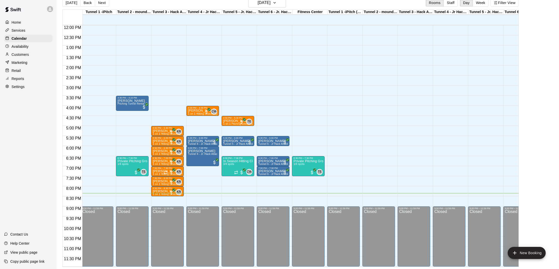
scroll to position [0, 1]
drag, startPoint x: 84, startPoint y: 198, endPoint x: 86, endPoint y: 203, distance: 6.0
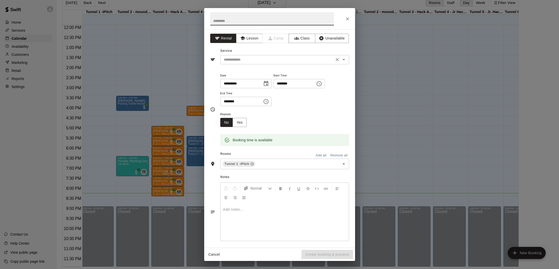
click at [275, 62] on input "text" at bounding box center [277, 60] width 111 height 6
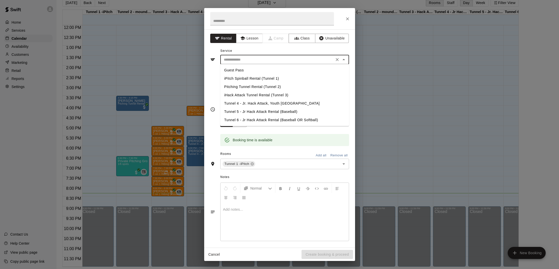
click at [274, 77] on li "iPitch Spinball Rental (Tunnel 1)" at bounding box center [284, 78] width 129 height 8
type input "**********"
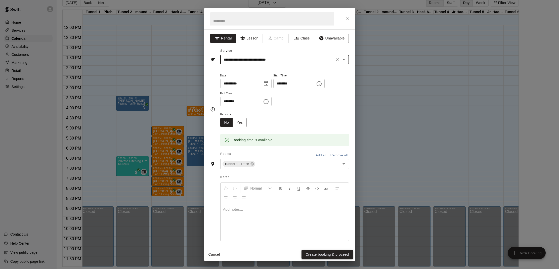
click at [323, 256] on button "Create booking & proceed" at bounding box center [326, 254] width 51 height 9
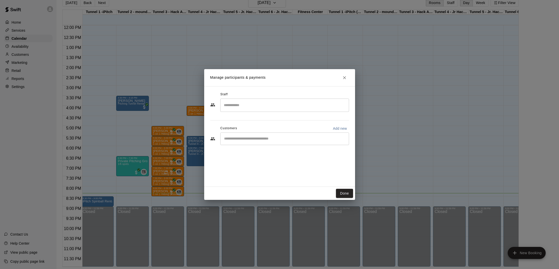
click at [281, 142] on div "​" at bounding box center [284, 138] width 129 height 13
type input "****"
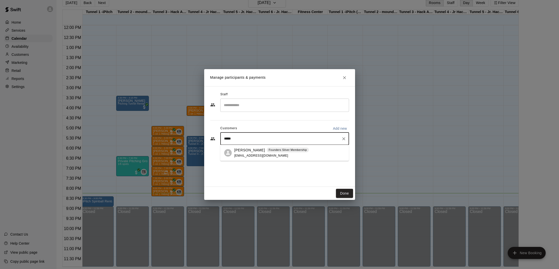
click at [294, 153] on div "[PERSON_NAME] Founders Silver Membership [EMAIL_ADDRESS][DOMAIN_NAME]" at bounding box center [271, 152] width 75 height 11
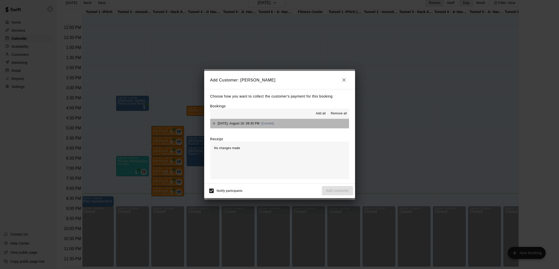
click at [243, 126] on div "[DATE], August 18: 08:30 PM (Current)" at bounding box center [242, 124] width 64 height 8
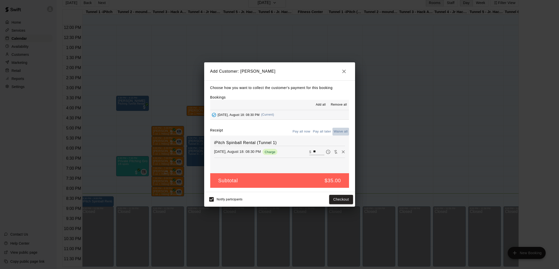
click at [336, 131] on button "Waive all" at bounding box center [340, 132] width 17 height 8
type input "*"
click at [341, 200] on button "Add customer" at bounding box center [337, 199] width 31 height 9
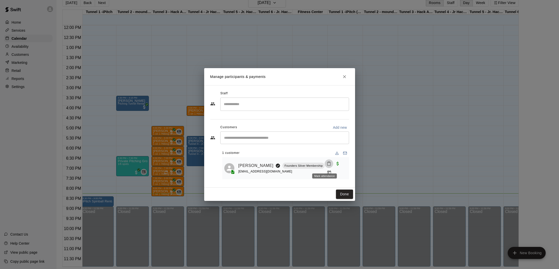
click at [324, 167] on button "Mark attendance" at bounding box center [328, 163] width 9 height 9
click at [326, 166] on li "[PERSON_NAME] attended" at bounding box center [353, 165] width 59 height 8
click at [341, 191] on button "Done" at bounding box center [344, 193] width 17 height 9
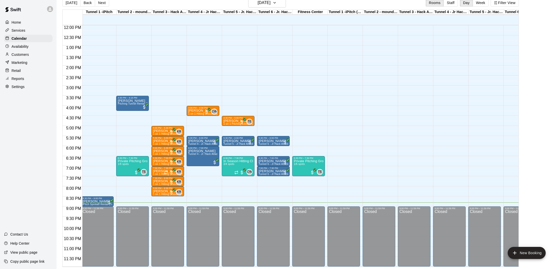
scroll to position [8, 0]
click at [377, 1] on div "[DATE] Back [DATE][DATE] Rooms Staff Day Week Filter View" at bounding box center [290, 4] width 456 height 12
